Goal: Information Seeking & Learning: Learn about a topic

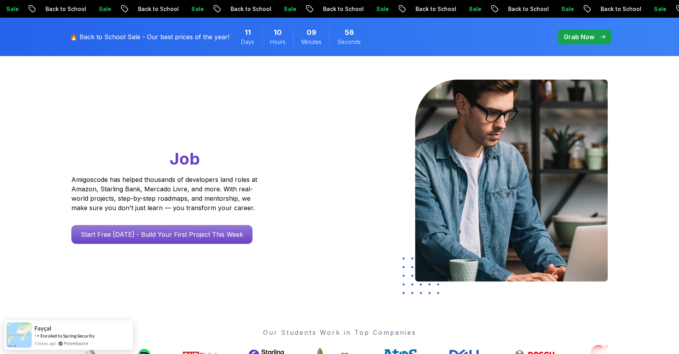
scroll to position [5, 0]
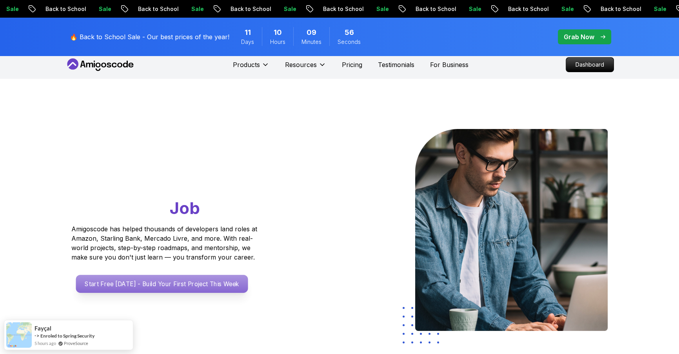
click at [136, 278] on p "Start Free [DATE] - Build Your First Project This Week" at bounding box center [162, 284] width 172 height 18
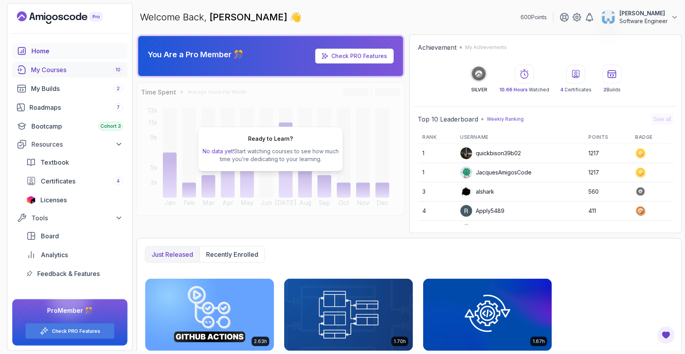
click at [55, 72] on div "My Courses 10" at bounding box center [77, 69] width 92 height 9
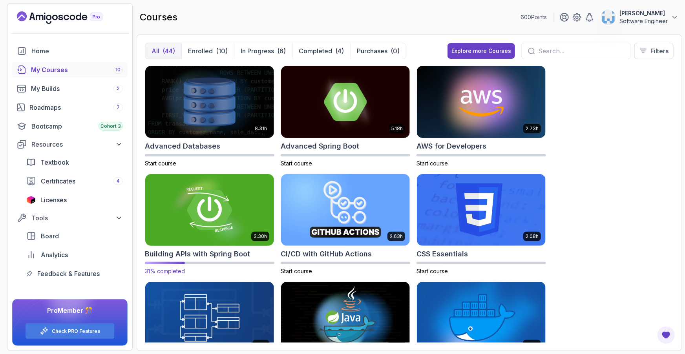
click at [222, 255] on h2 "Building APIs with Spring Boot" at bounding box center [197, 254] width 105 height 11
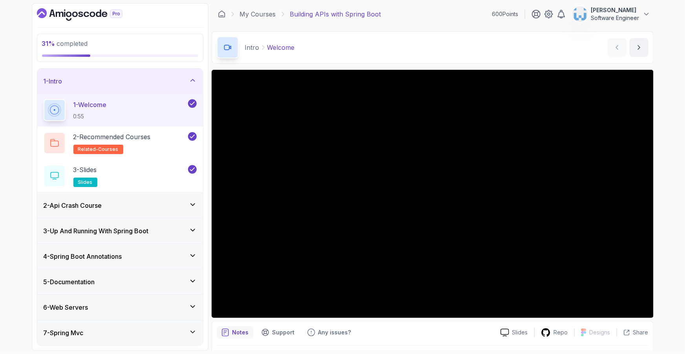
click at [132, 210] on div "2 - Api Crash Course" at bounding box center [120, 205] width 166 height 25
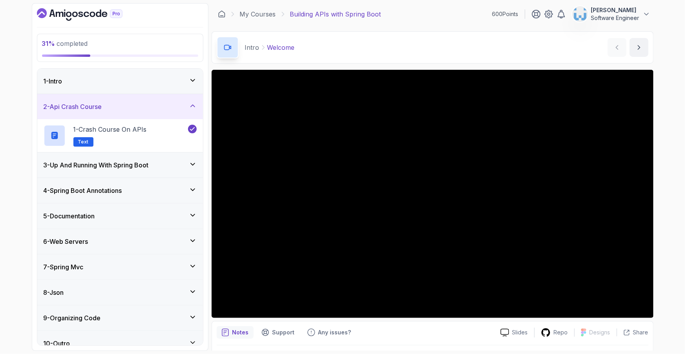
click at [193, 109] on icon at bounding box center [193, 106] width 8 height 8
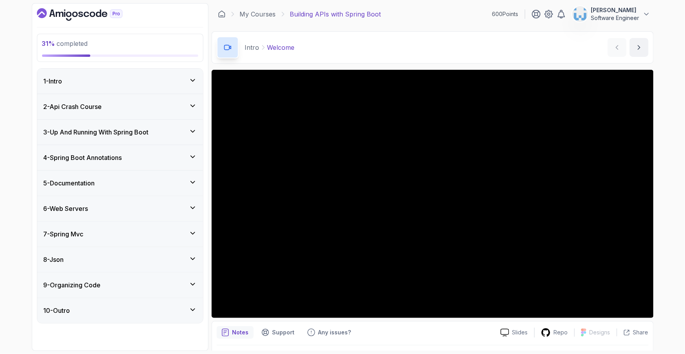
click at [195, 134] on icon at bounding box center [193, 131] width 8 height 8
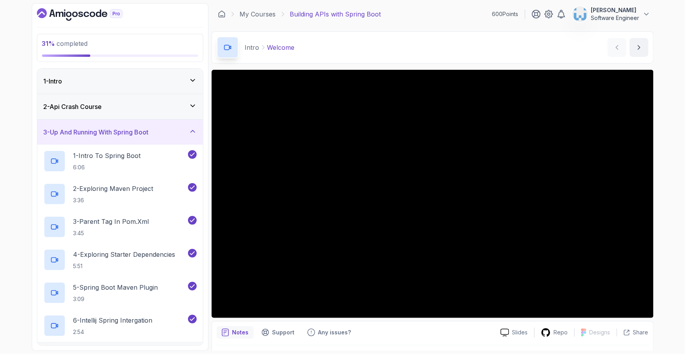
click at [181, 134] on div "3 - Up And Running With Spring Boot" at bounding box center [120, 131] width 153 height 9
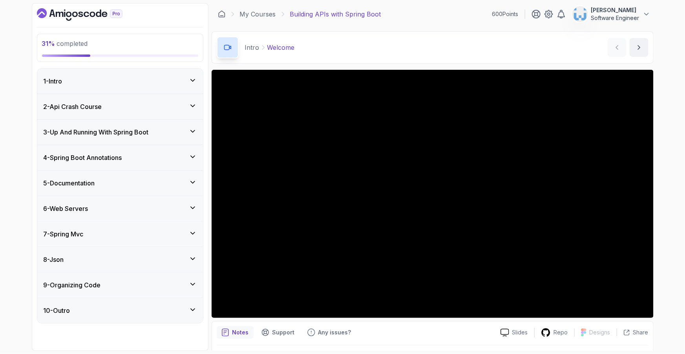
click at [186, 156] on div "4 - Spring Boot Annotations" at bounding box center [120, 157] width 153 height 9
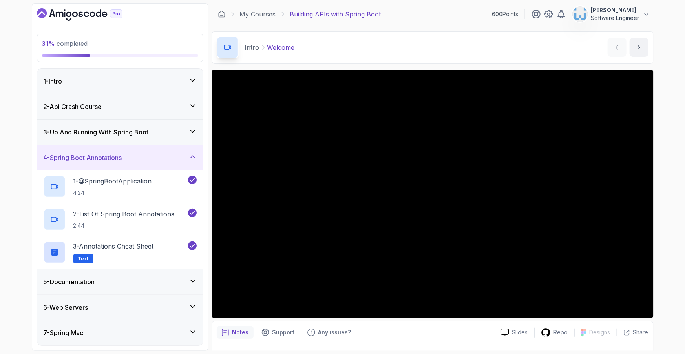
click at [194, 155] on icon at bounding box center [193, 157] width 8 height 8
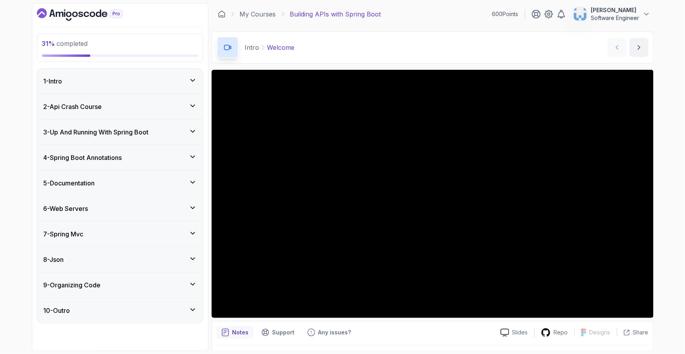
click at [191, 179] on icon at bounding box center [193, 182] width 8 height 8
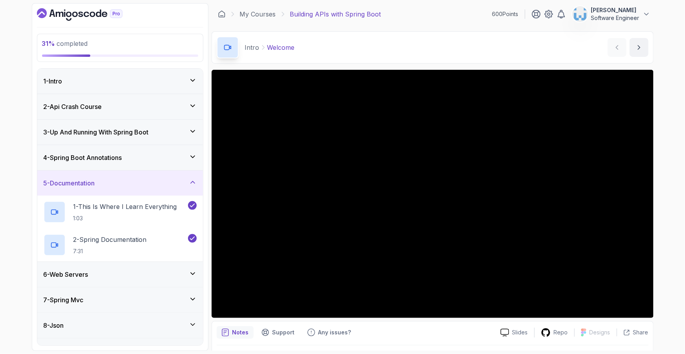
click at [191, 179] on icon at bounding box center [193, 182] width 8 height 8
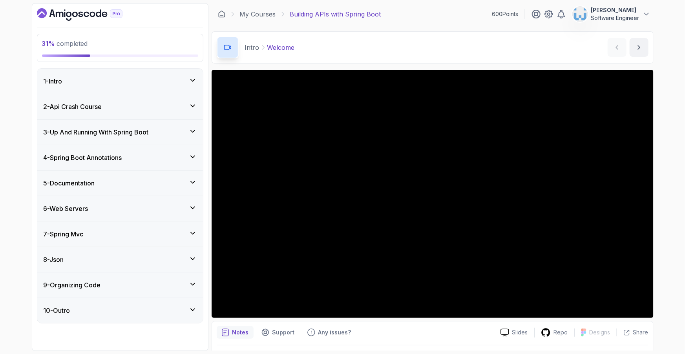
click at [195, 212] on div "6 - Web Servers" at bounding box center [120, 208] width 153 height 9
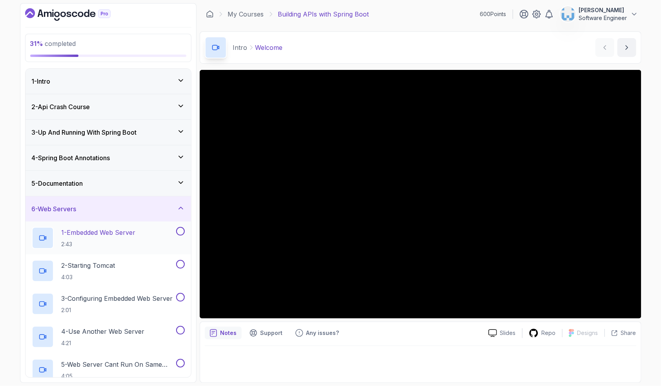
click at [142, 228] on div "1 - Embedded Web Server 2:43" at bounding box center [103, 238] width 143 height 22
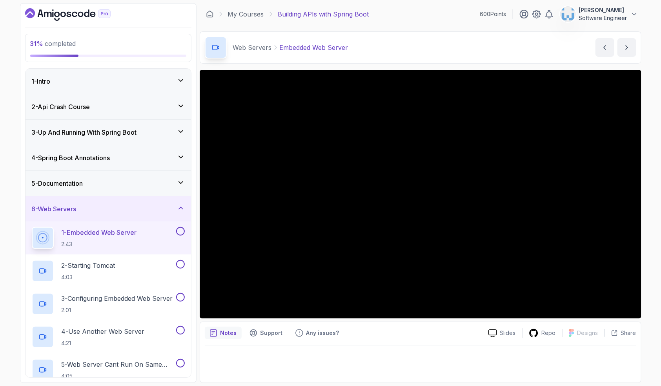
click at [649, 257] on div "31 % completed 1 - Intro 2 - Api Crash Course 3 - Up And Running With Spring Bo…" at bounding box center [330, 193] width 661 height 386
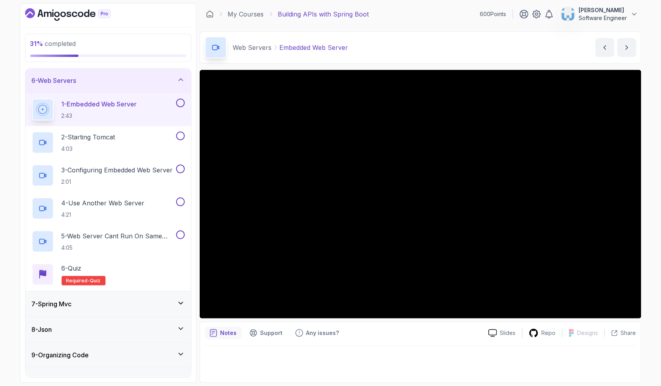
scroll to position [143, 0]
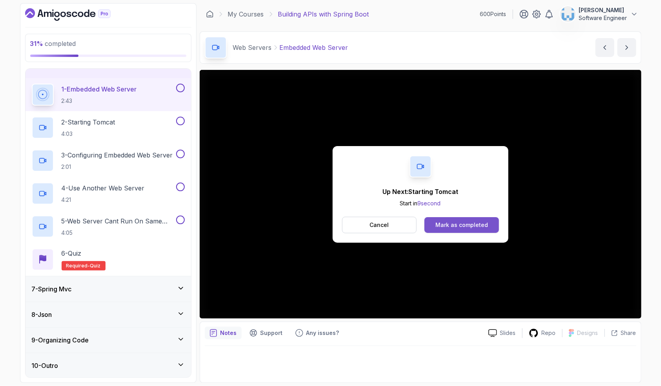
click at [455, 227] on div "Mark as completed" at bounding box center [461, 225] width 53 height 8
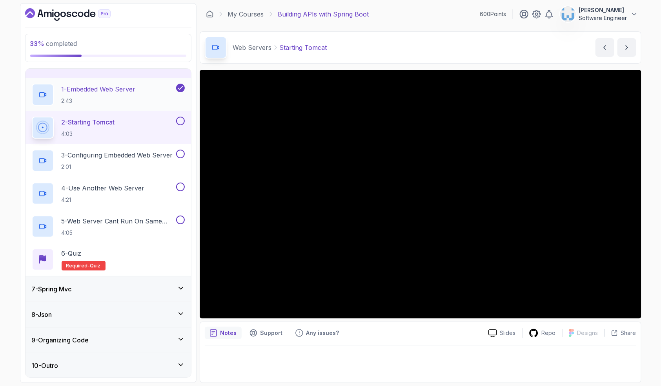
click at [133, 102] on p "2:43" at bounding box center [99, 101] width 74 height 8
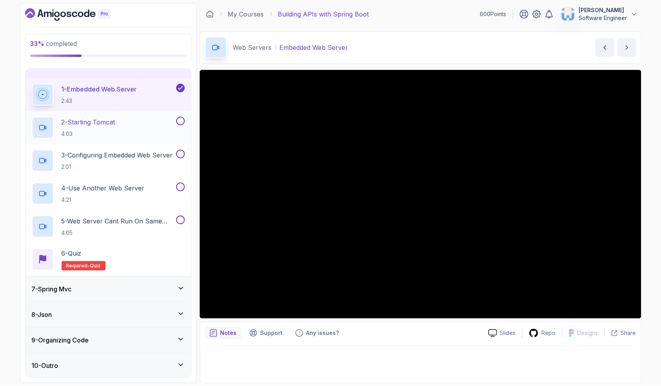
click at [128, 129] on div "2 - Starting Tomcat 4:03" at bounding box center [103, 128] width 143 height 22
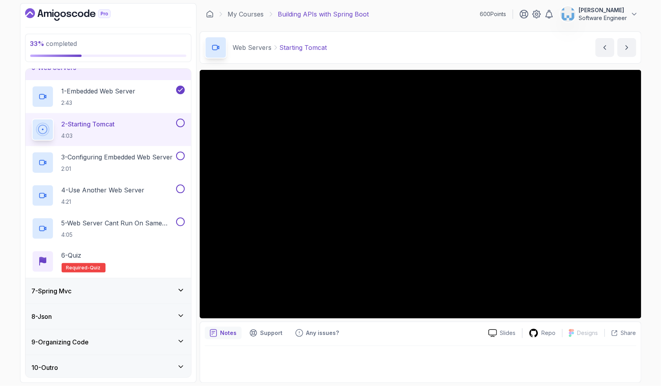
scroll to position [143, 0]
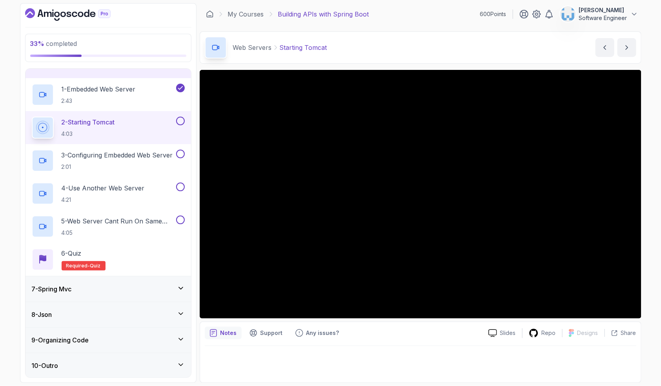
click at [414, 324] on div "Notes Support Any issues? Slides Repo Designs Design not available Share" at bounding box center [421, 351] width 442 height 61
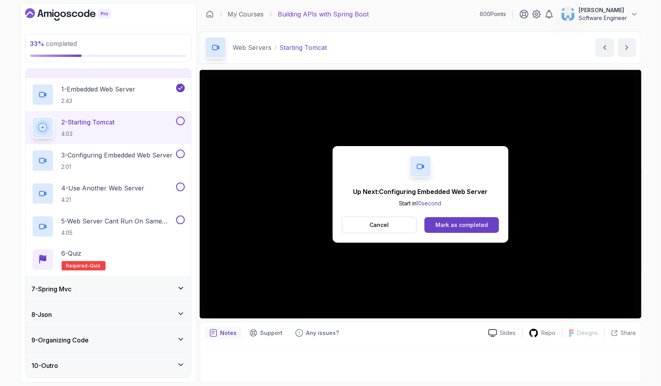
click at [145, 123] on div "2 - Starting Tomcat 4:03" at bounding box center [103, 128] width 143 height 22
click at [142, 155] on p "3 - Configuring Embedded Web Server" at bounding box center [117, 154] width 111 height 9
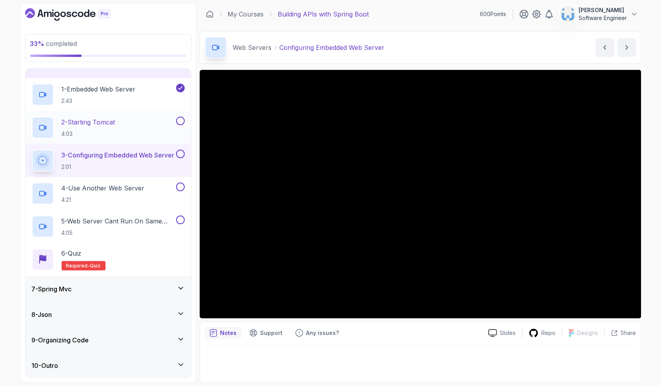
click at [183, 124] on div at bounding box center [180, 121] width 10 height 9
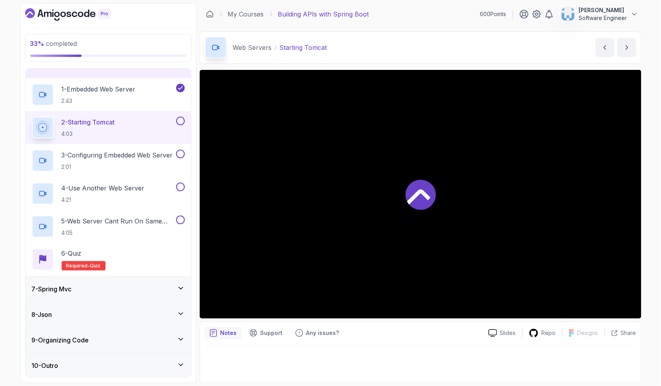
click at [182, 122] on button at bounding box center [180, 121] width 9 height 9
click at [158, 155] on p "3 - Configuring Embedded Web Server" at bounding box center [117, 154] width 111 height 9
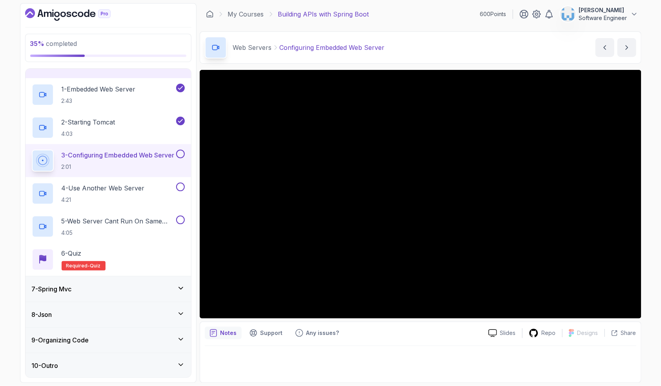
click at [181, 154] on button at bounding box center [180, 153] width 9 height 9
click at [149, 191] on div "4 - Use Another Web Server 4:21" at bounding box center [103, 193] width 143 height 22
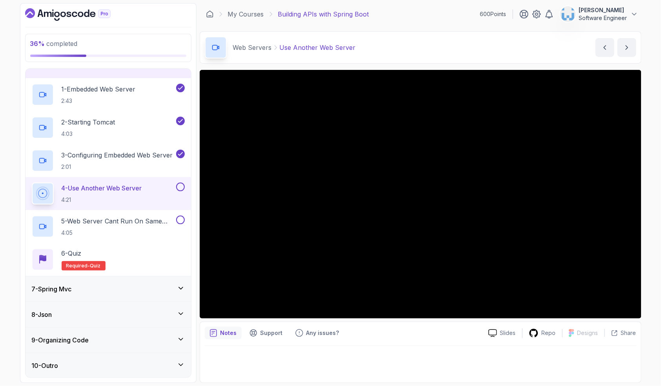
click at [374, 333] on div "Notes Support Any issues?" at bounding box center [343, 332] width 277 height 13
click at [420, 341] on div "Notes Support Any issues? Slides Repo Designs Design not available Share" at bounding box center [421, 351] width 442 height 61
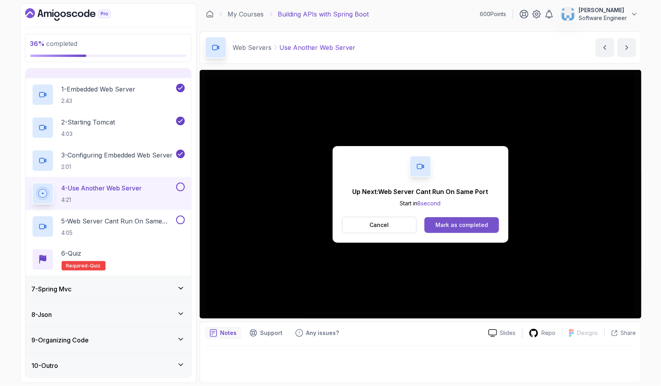
click at [453, 224] on div "Mark as completed" at bounding box center [461, 225] width 53 height 8
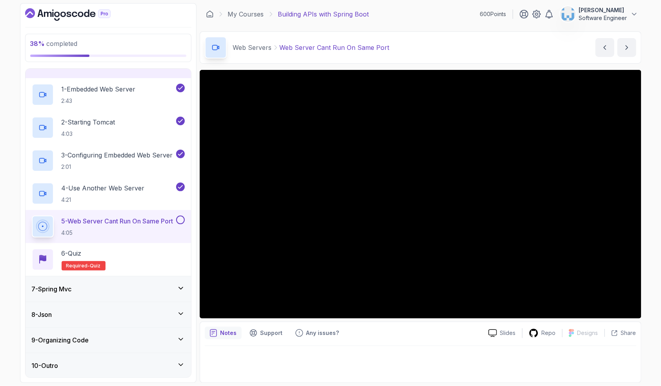
click at [181, 289] on icon at bounding box center [181, 288] width 8 height 8
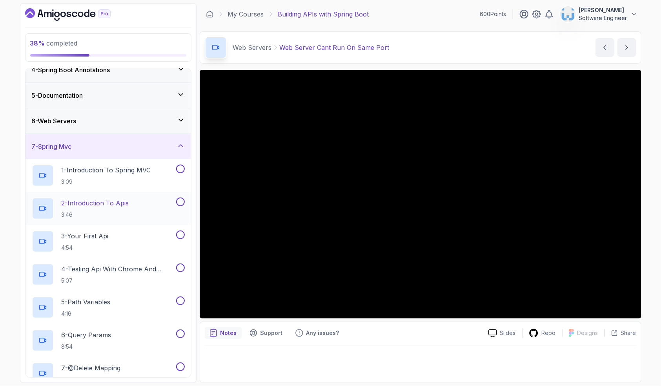
scroll to position [66, 0]
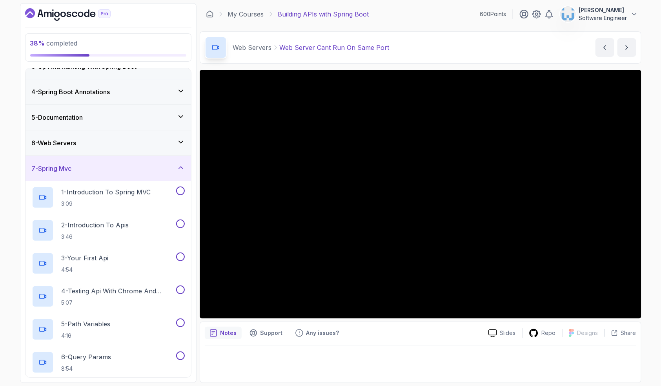
click at [172, 164] on div "7 - Spring Mvc" at bounding box center [108, 168] width 153 height 9
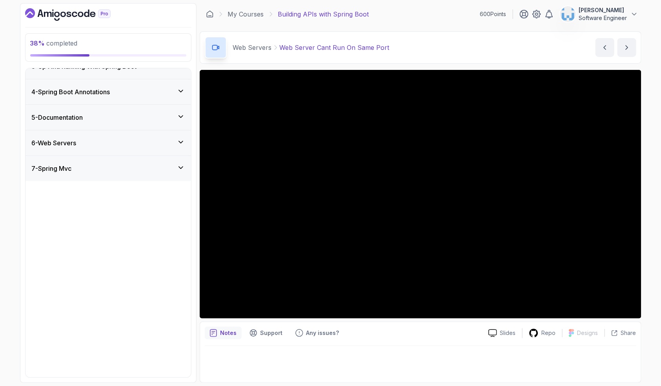
scroll to position [0, 0]
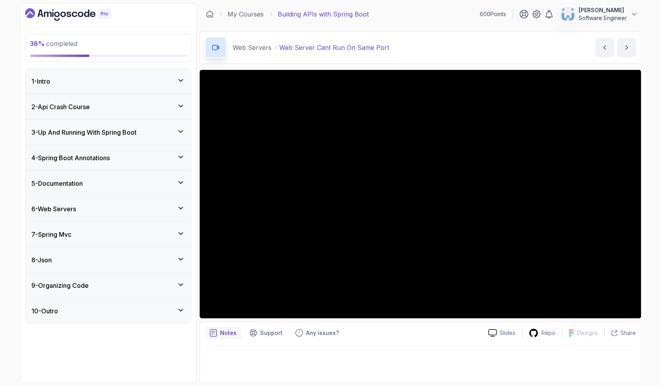
click at [185, 261] on div "8 - Json" at bounding box center [108, 259] width 166 height 25
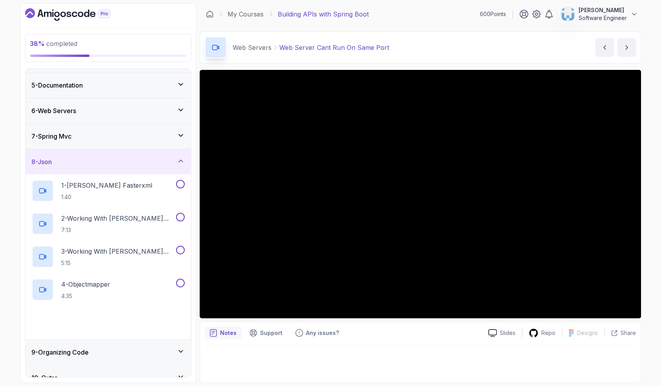
scroll to position [110, 0]
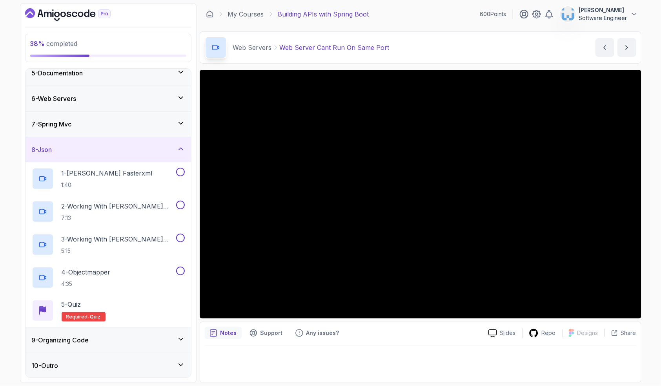
click at [182, 147] on icon at bounding box center [181, 149] width 8 height 8
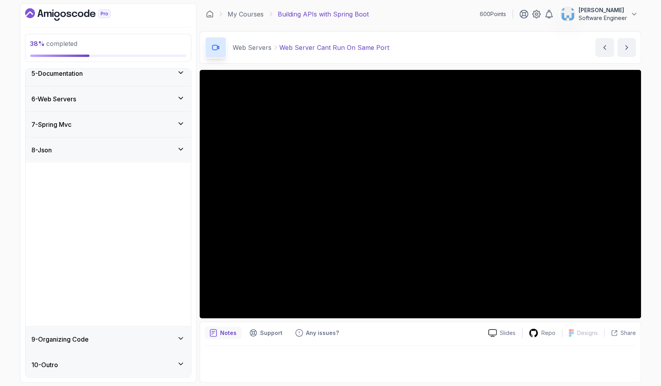
scroll to position [0, 0]
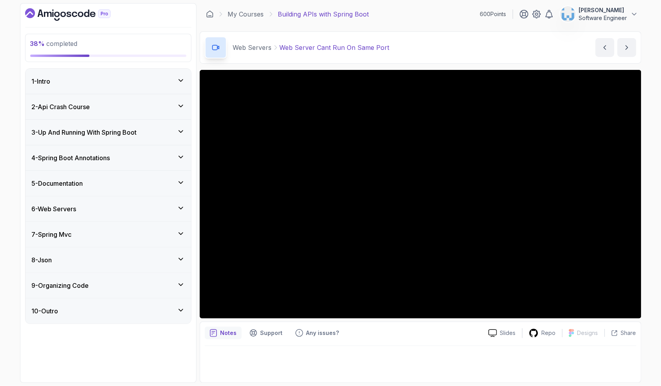
click at [183, 286] on icon at bounding box center [181, 284] width 8 height 8
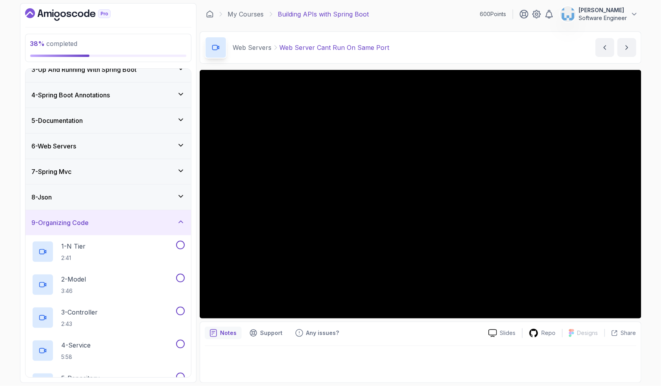
scroll to position [61, 0]
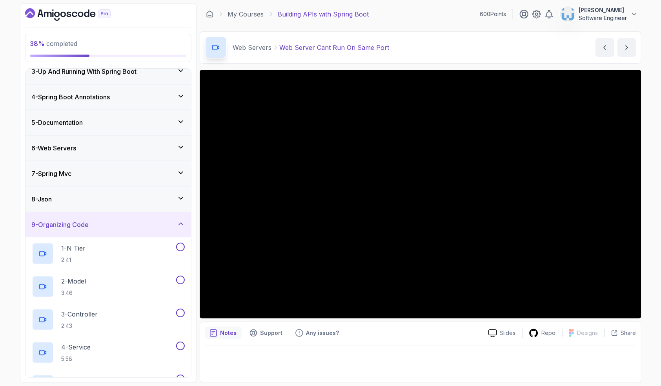
click at [176, 224] on div "9 - Organizing Code" at bounding box center [108, 224] width 153 height 9
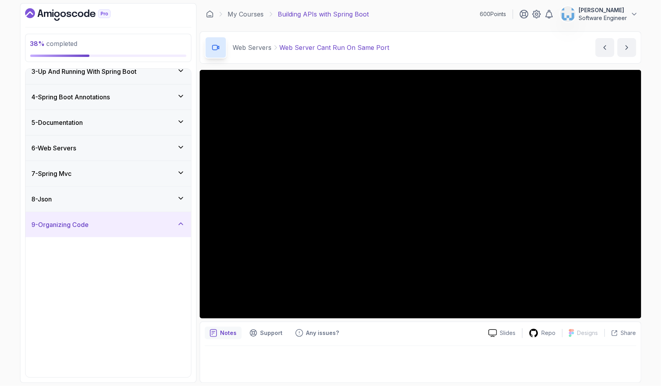
scroll to position [0, 0]
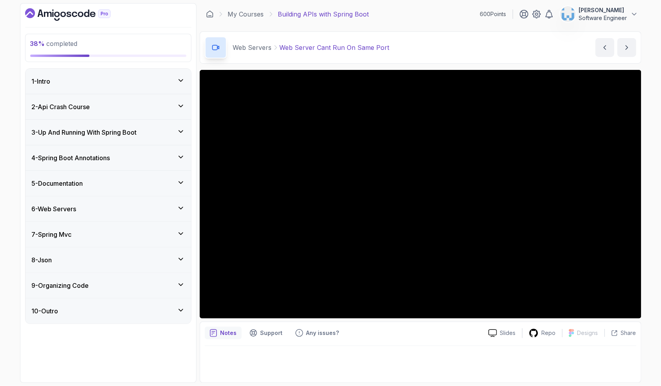
click at [180, 311] on icon at bounding box center [181, 310] width 8 height 8
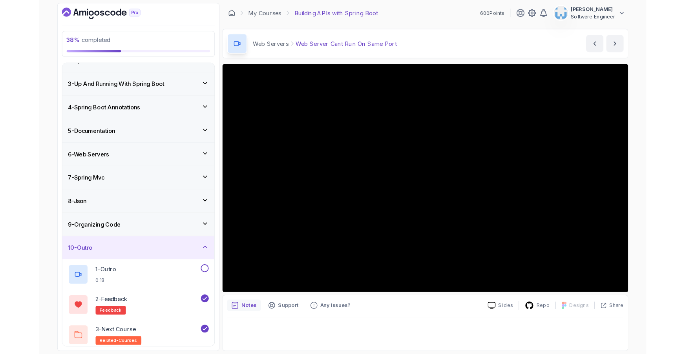
scroll to position [44, 0]
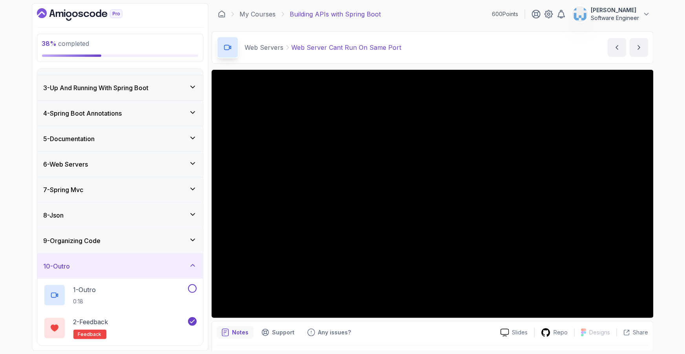
click at [145, 185] on div "7 - Spring Mvc" at bounding box center [120, 189] width 153 height 9
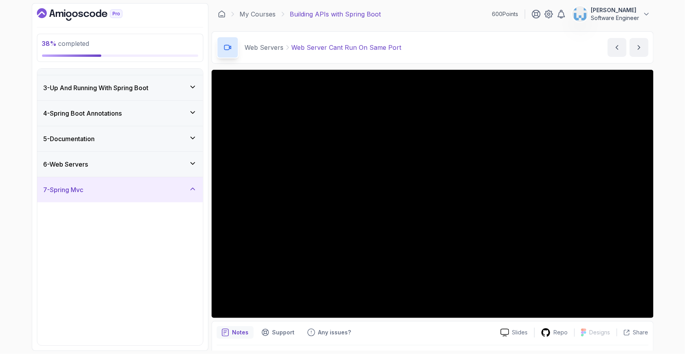
scroll to position [0, 0]
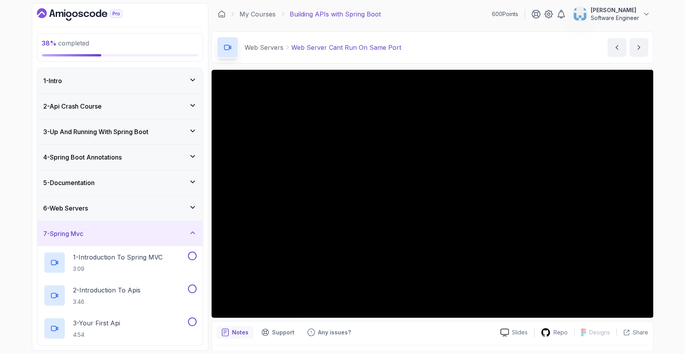
click at [170, 228] on div "7 - Spring Mvc" at bounding box center [120, 233] width 166 height 25
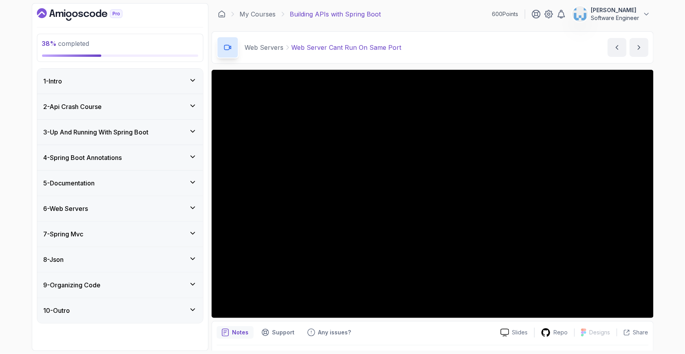
click at [180, 209] on div "6 - Web Servers" at bounding box center [120, 208] width 153 height 9
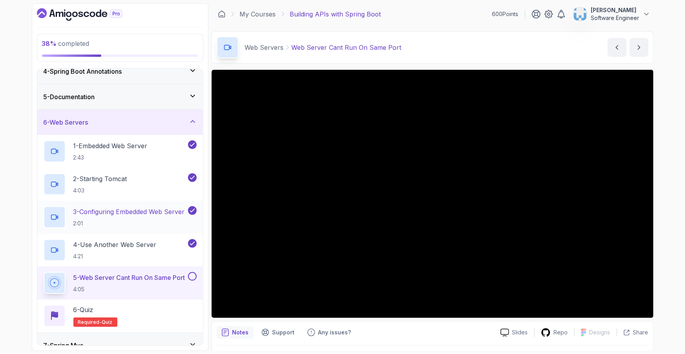
scroll to position [88, 0]
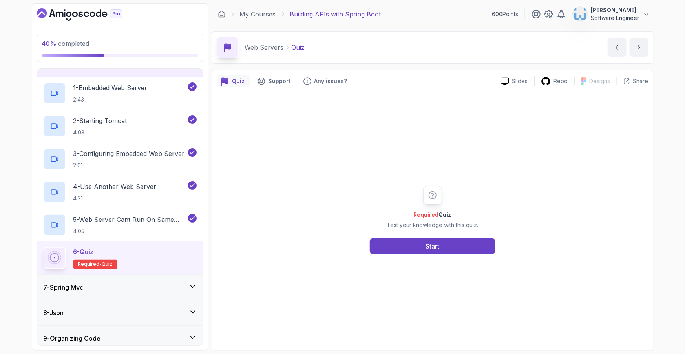
scroll to position [175, 0]
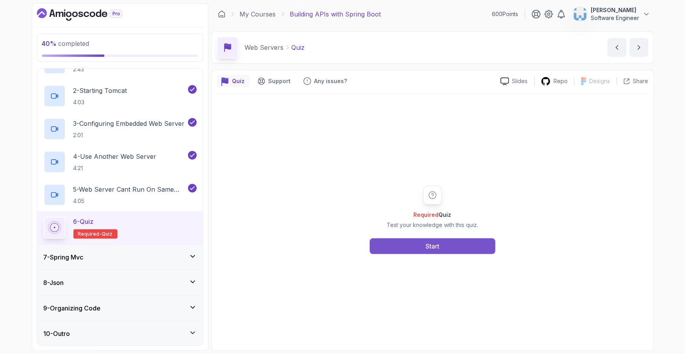
click at [416, 247] on button "Start" at bounding box center [433, 247] width 126 height 16
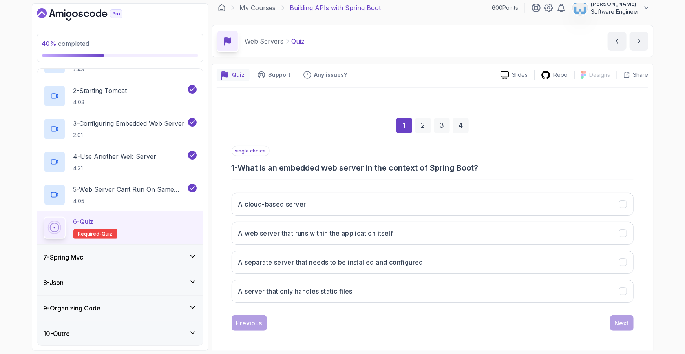
scroll to position [8, 0]
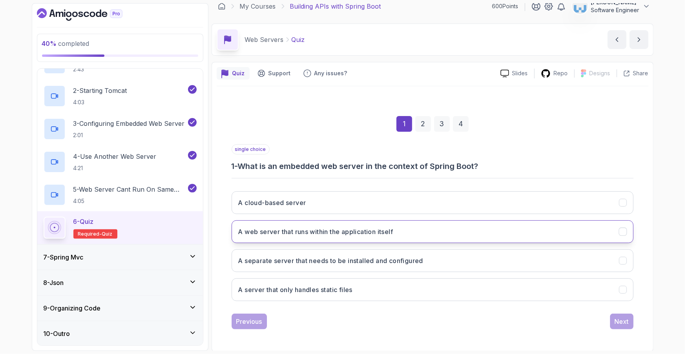
click at [325, 234] on h3 "A web server that runs within the application itself" at bounding box center [315, 231] width 155 height 9
click at [623, 323] on div "Next" at bounding box center [621, 321] width 14 height 9
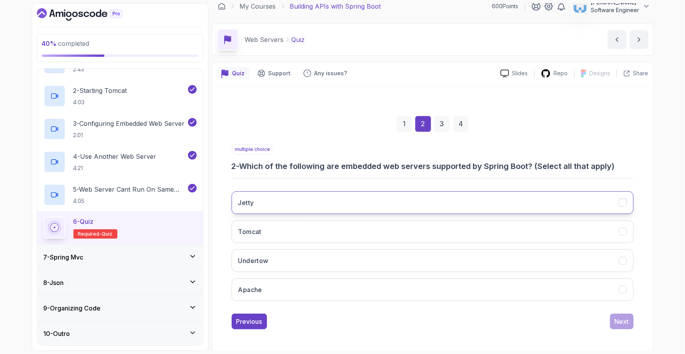
click at [337, 206] on button "Jetty" at bounding box center [432, 202] width 402 height 23
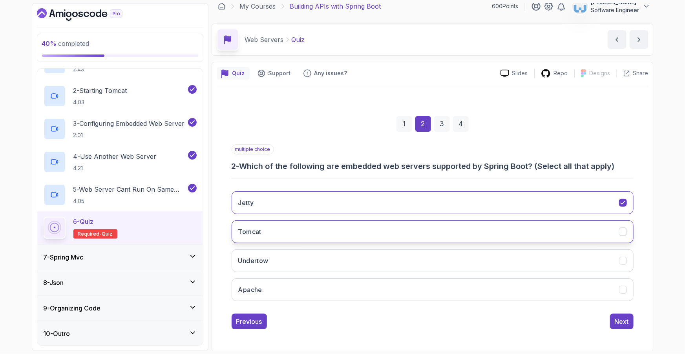
click at [313, 229] on button "Tomcat" at bounding box center [432, 231] width 402 height 23
click at [302, 251] on button "Undertow" at bounding box center [432, 260] width 402 height 23
click at [626, 319] on div "Next" at bounding box center [621, 321] width 14 height 9
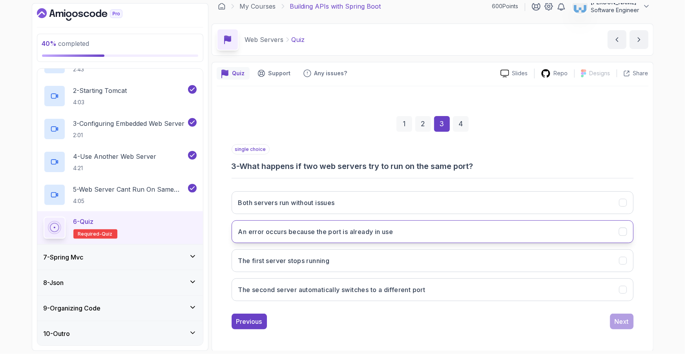
click at [264, 233] on h3 "An error occurs because the port is already in use" at bounding box center [315, 231] width 155 height 9
click at [618, 325] on div "Next" at bounding box center [621, 321] width 14 height 9
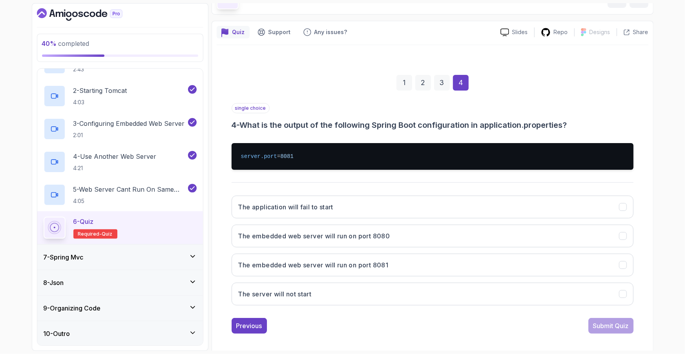
scroll to position [54, 0]
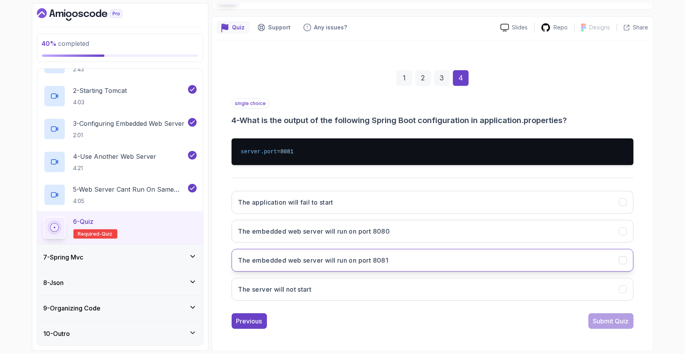
click at [290, 263] on h3 "The embedded web server will run on port 8081" at bounding box center [313, 260] width 150 height 9
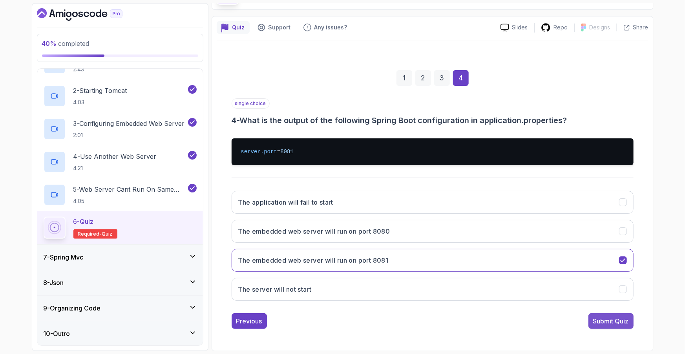
click at [623, 321] on div "Submit Quiz" at bounding box center [611, 321] width 36 height 9
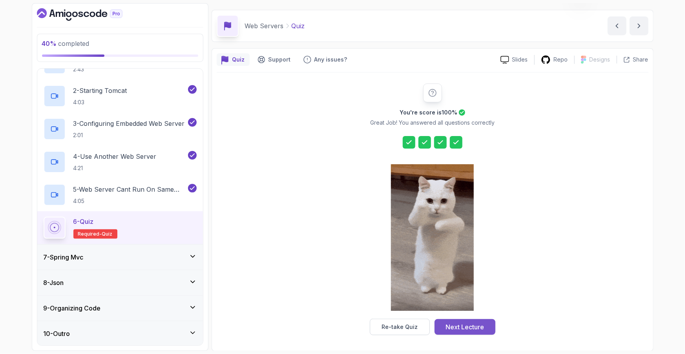
click at [478, 328] on div "Next Lecture" at bounding box center [464, 326] width 38 height 9
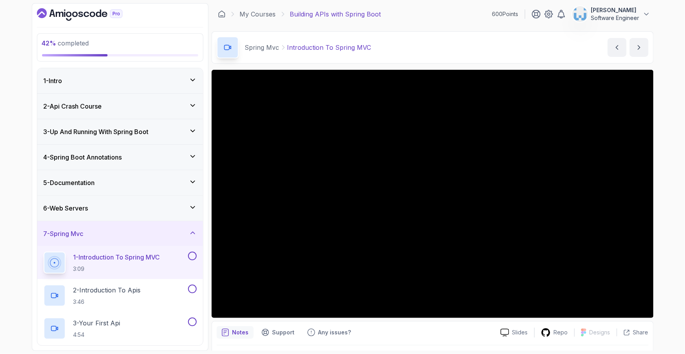
click at [147, 261] on p "1 - Introduction To Spring MVC" at bounding box center [116, 257] width 87 height 9
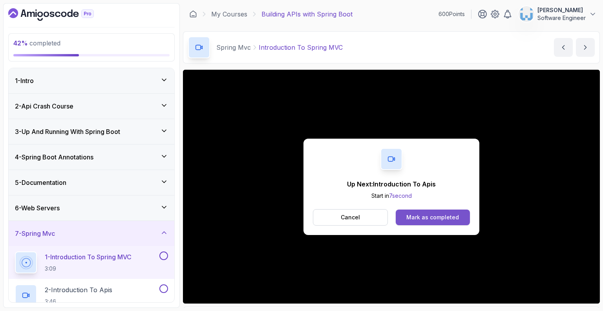
click at [430, 221] on div "Mark as completed" at bounding box center [432, 218] width 53 height 8
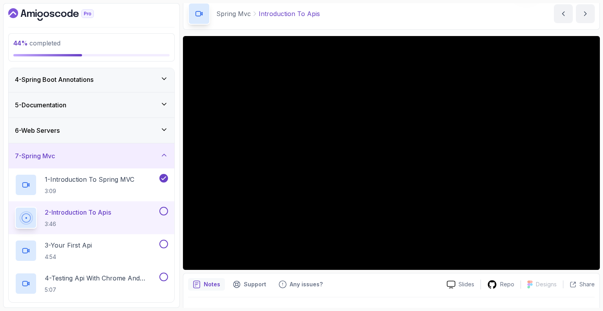
scroll to position [9, 0]
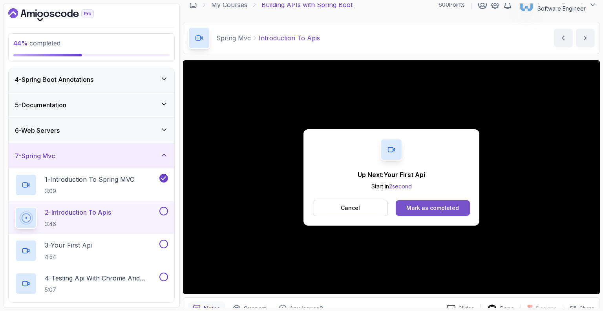
click at [429, 205] on div "Mark as completed" at bounding box center [432, 208] width 53 height 8
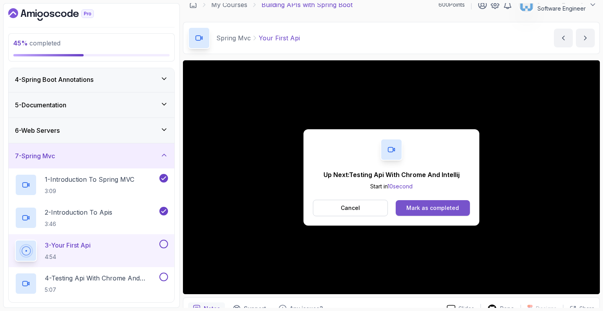
click at [441, 206] on div "Mark as completed" at bounding box center [432, 208] width 53 height 8
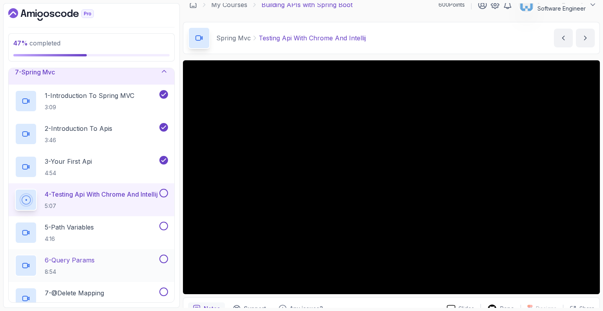
scroll to position [160, 0]
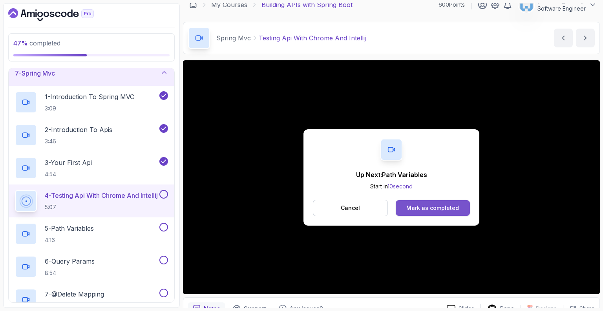
click at [402, 208] on button "Mark as completed" at bounding box center [432, 208] width 74 height 16
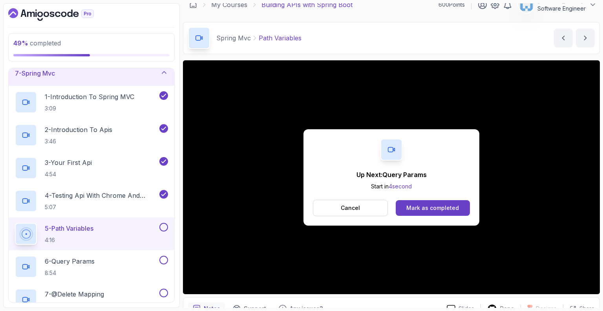
click at [430, 198] on div "Up Next: Query Params Start in 4 second Cancel Mark as completed" at bounding box center [391, 177] width 176 height 97
click at [429, 210] on div "Mark as completed" at bounding box center [432, 208] width 53 height 8
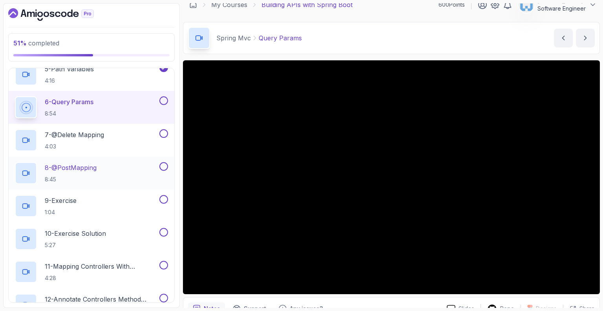
scroll to position [462, 0]
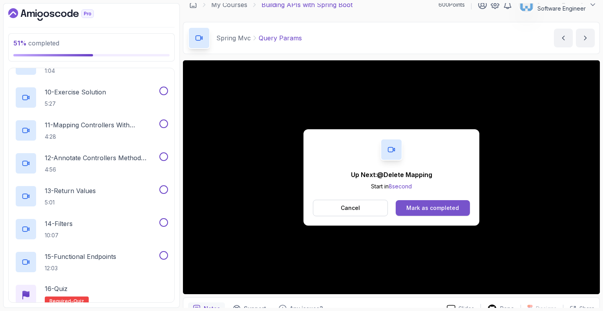
click at [426, 209] on div "Mark as completed" at bounding box center [432, 208] width 53 height 8
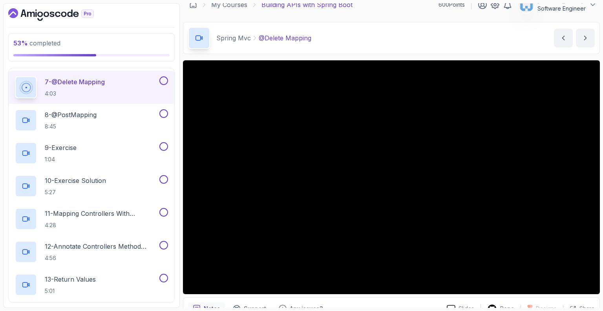
scroll to position [328, 0]
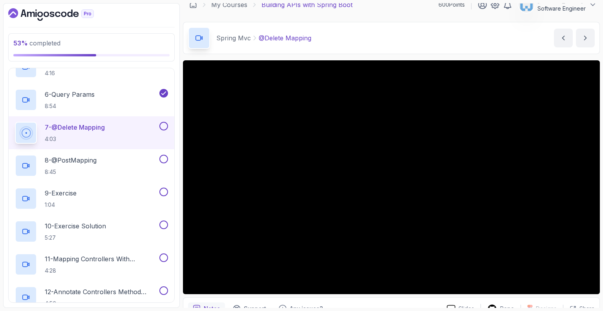
click at [384, 304] on div "Notes Support Any issues?" at bounding box center [314, 309] width 252 height 13
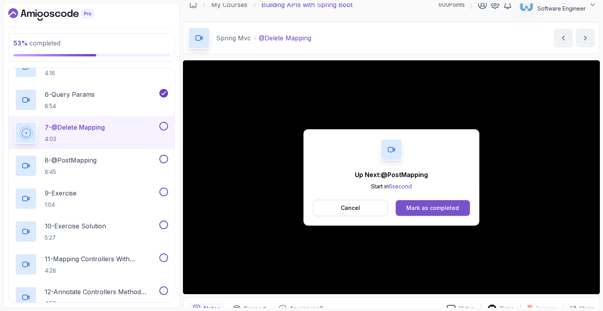
click at [457, 204] on button "Mark as completed" at bounding box center [432, 208] width 74 height 16
